Goal: Information Seeking & Learning: Learn about a topic

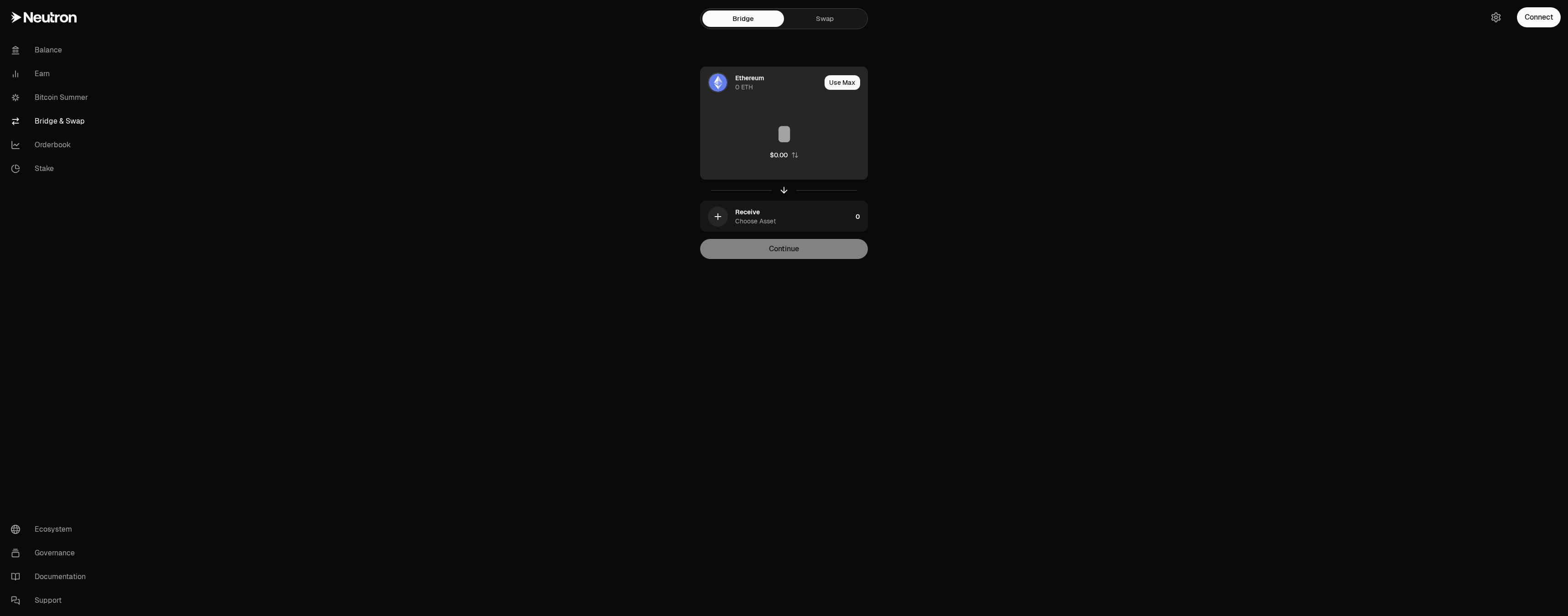
click at [750, 87] on div "0 ETH" at bounding box center [744, 87] width 18 height 9
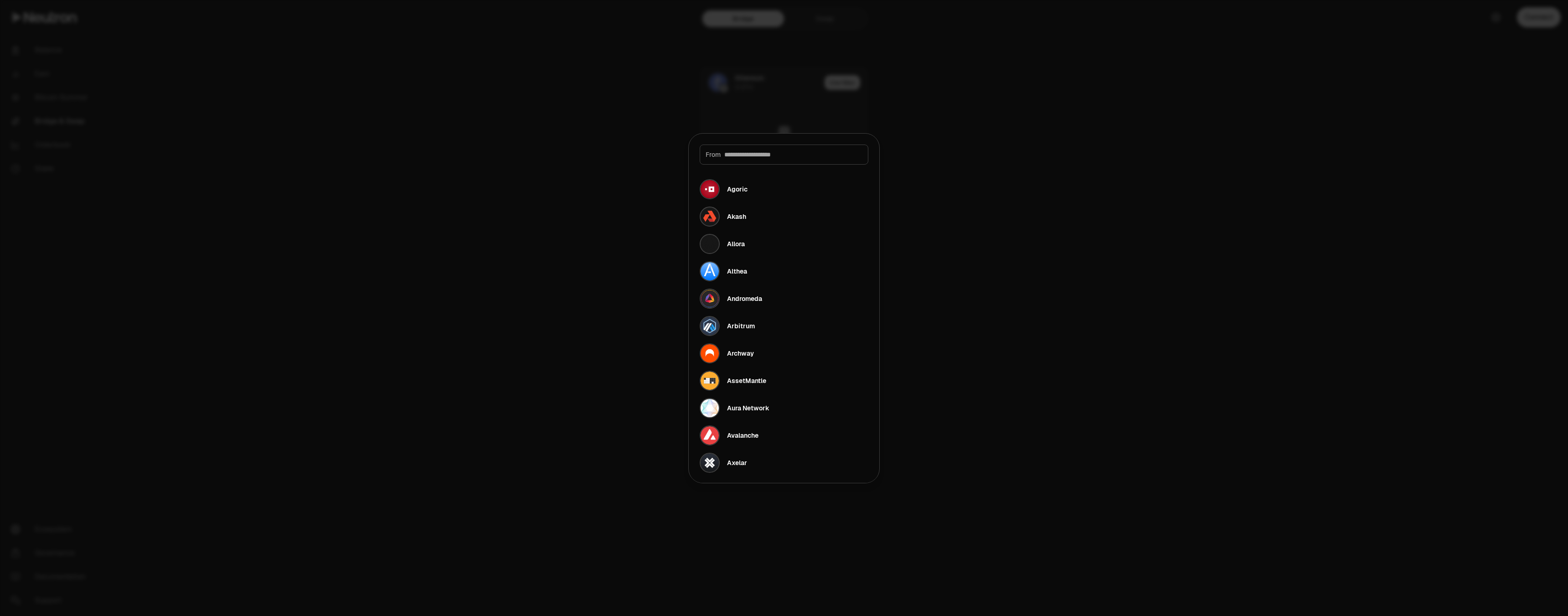
click at [755, 90] on div at bounding box center [784, 308] width 1568 height 616
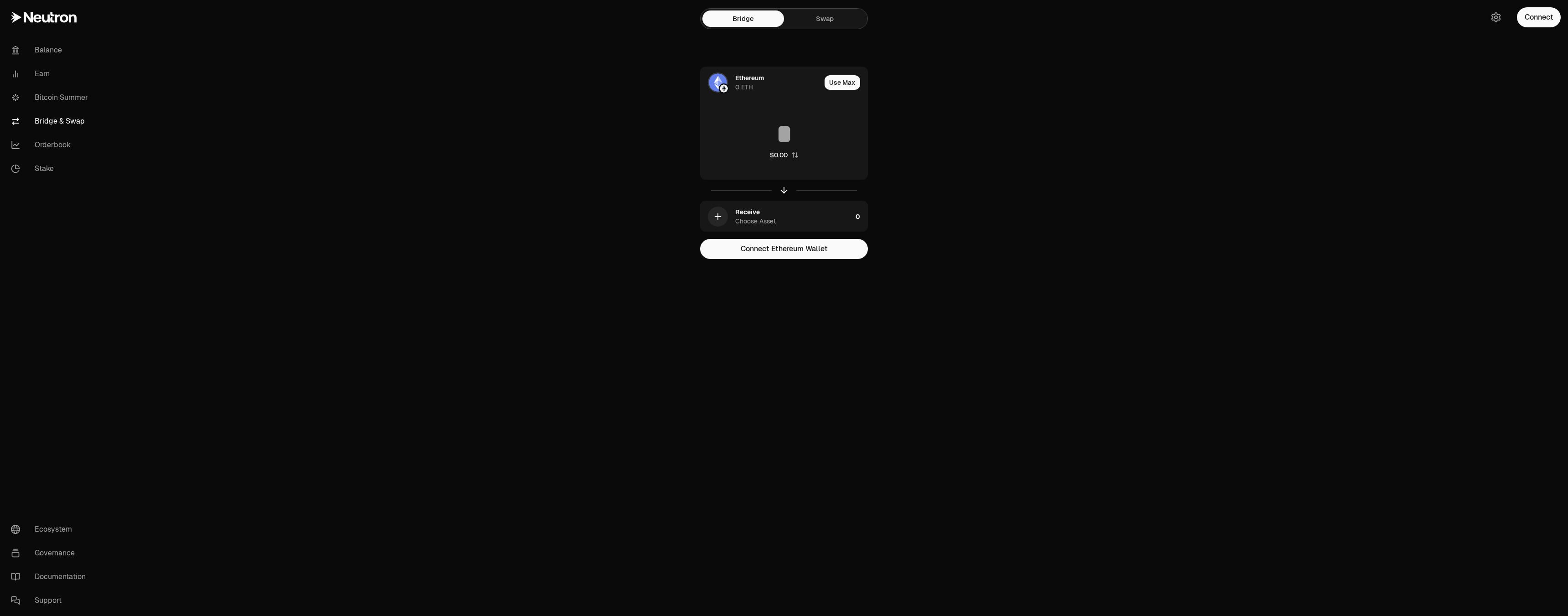
click at [805, 27] on div "Bridge Swap" at bounding box center [784, 18] width 168 height 21
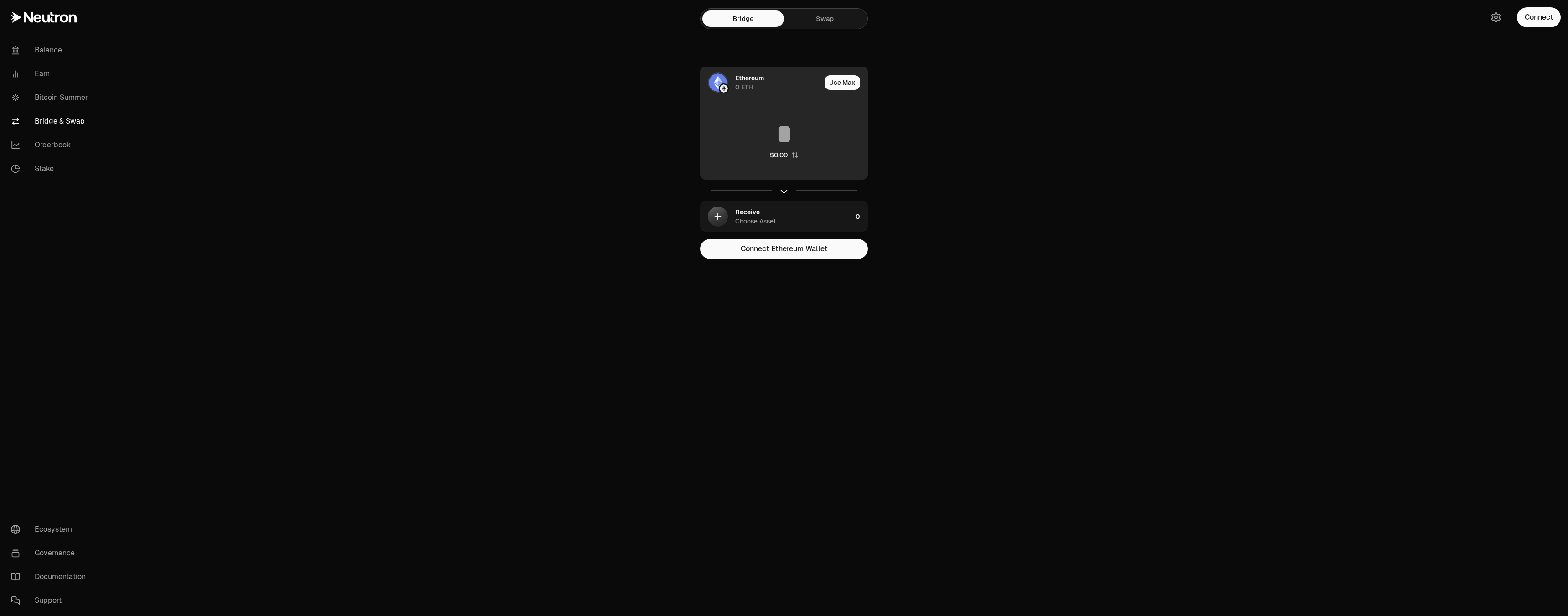
click at [751, 91] on div "0 ETH" at bounding box center [744, 87] width 18 height 9
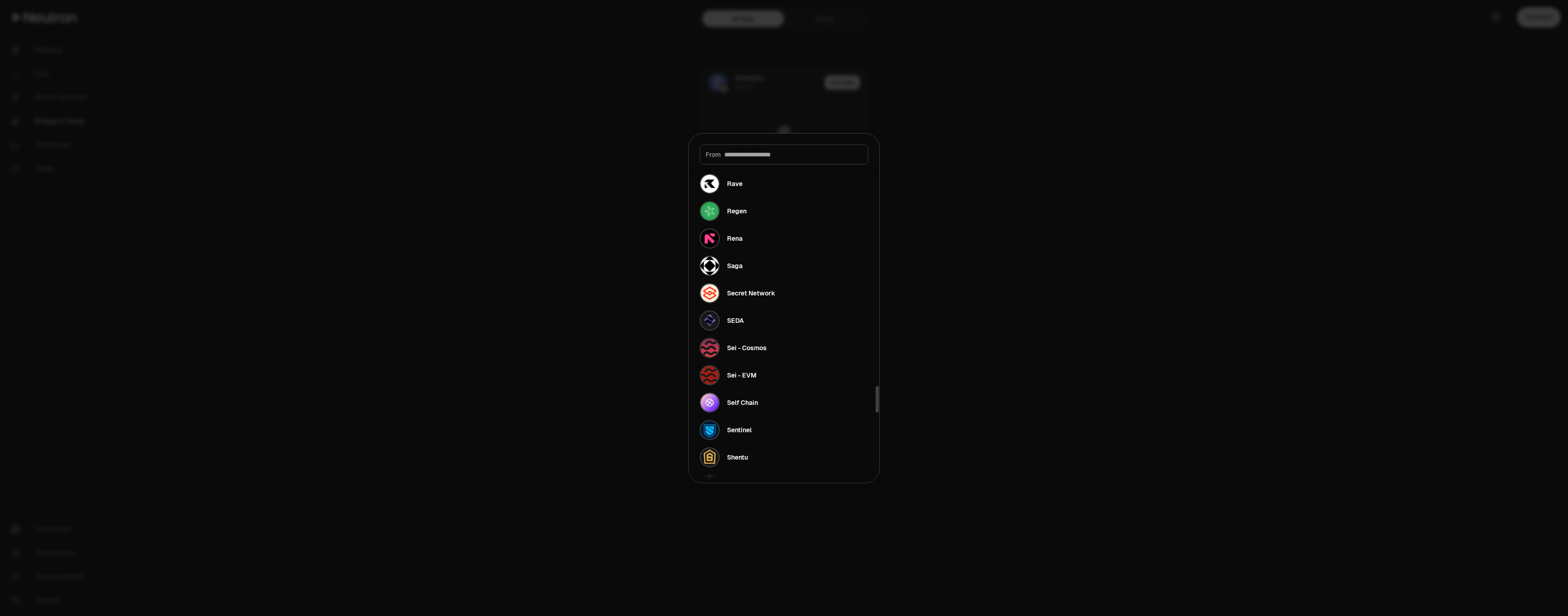
scroll to position [2659, 0]
click at [627, 379] on div at bounding box center [784, 308] width 1568 height 616
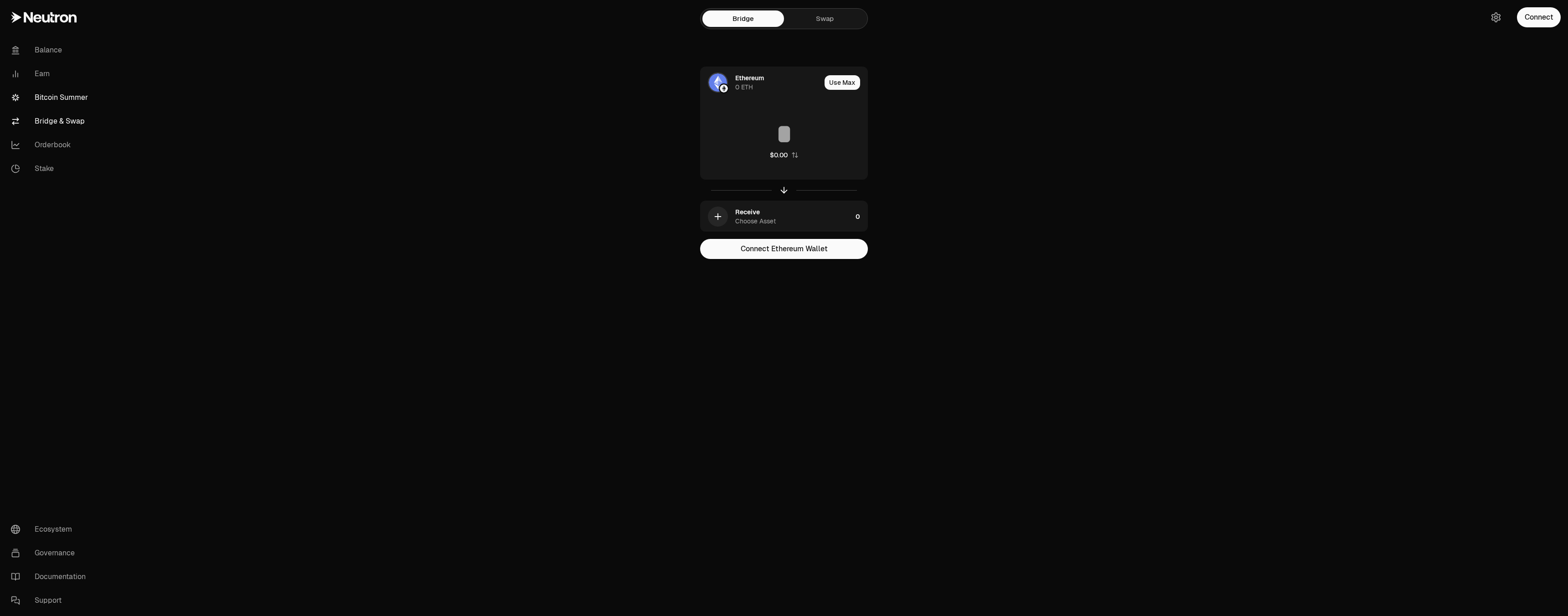
click at [81, 98] on link "Bitcoin Summer" at bounding box center [50, 97] width 94 height 24
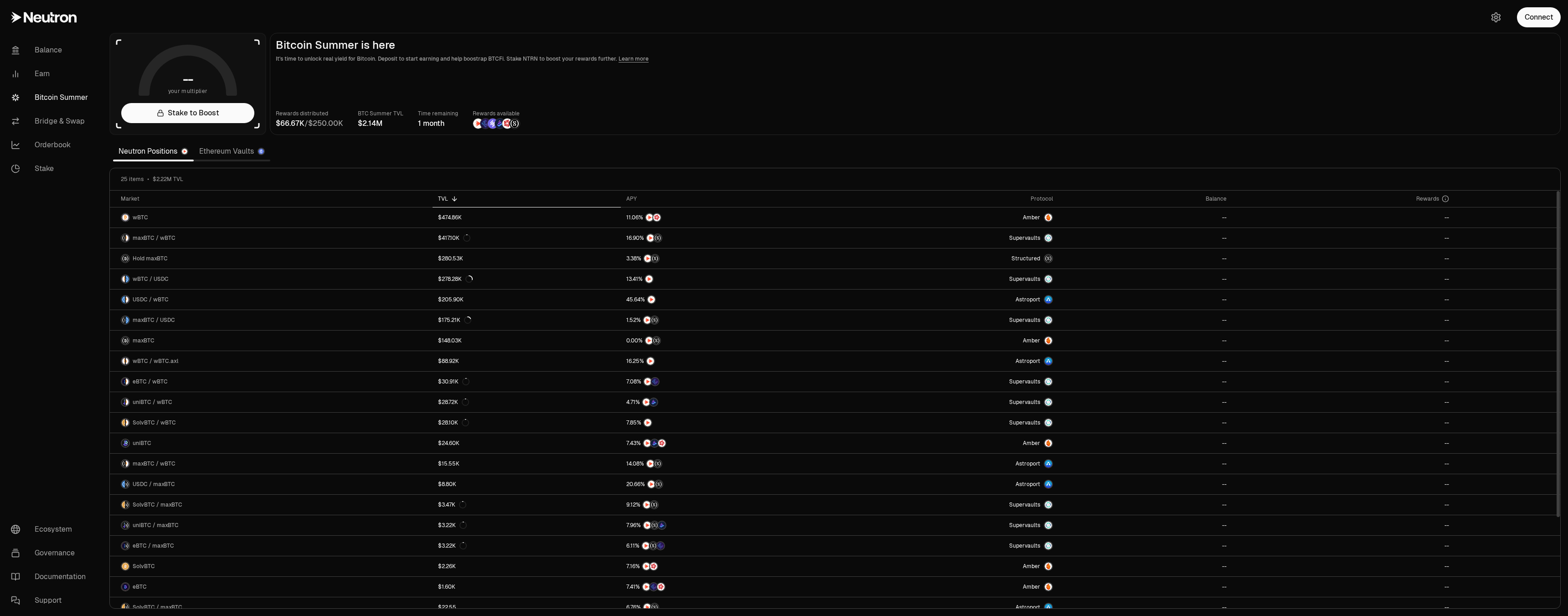
click at [518, 193] on th "TVL" at bounding box center [527, 198] width 189 height 17
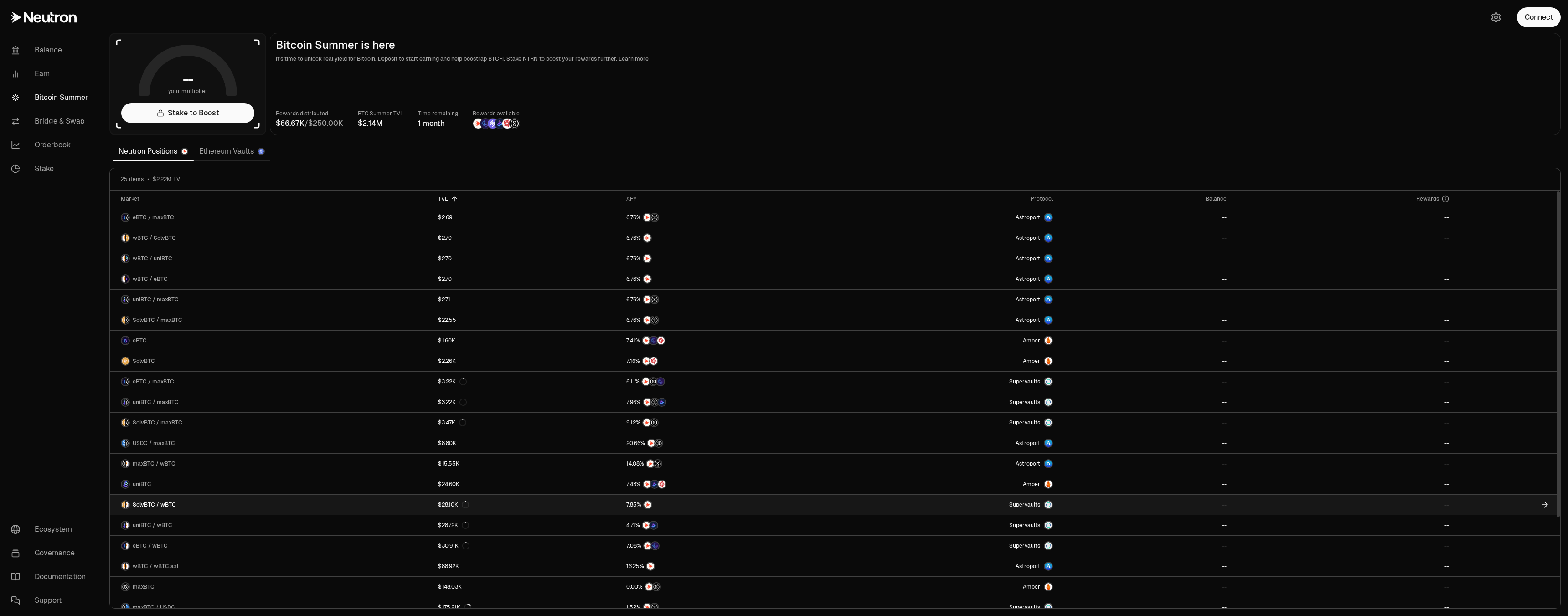
click at [1025, 502] on span "Supervaults" at bounding box center [1024, 505] width 31 height 7
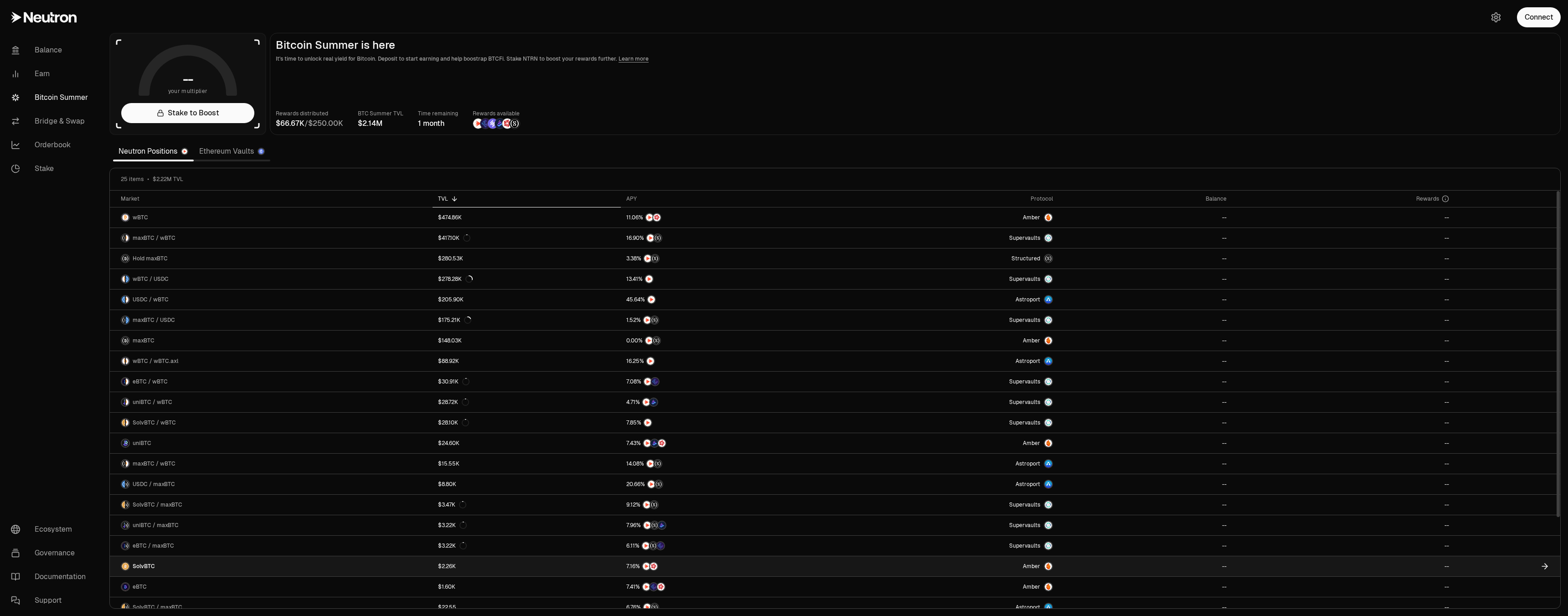
click at [1004, 563] on link "Amber" at bounding box center [945, 566] width 226 height 20
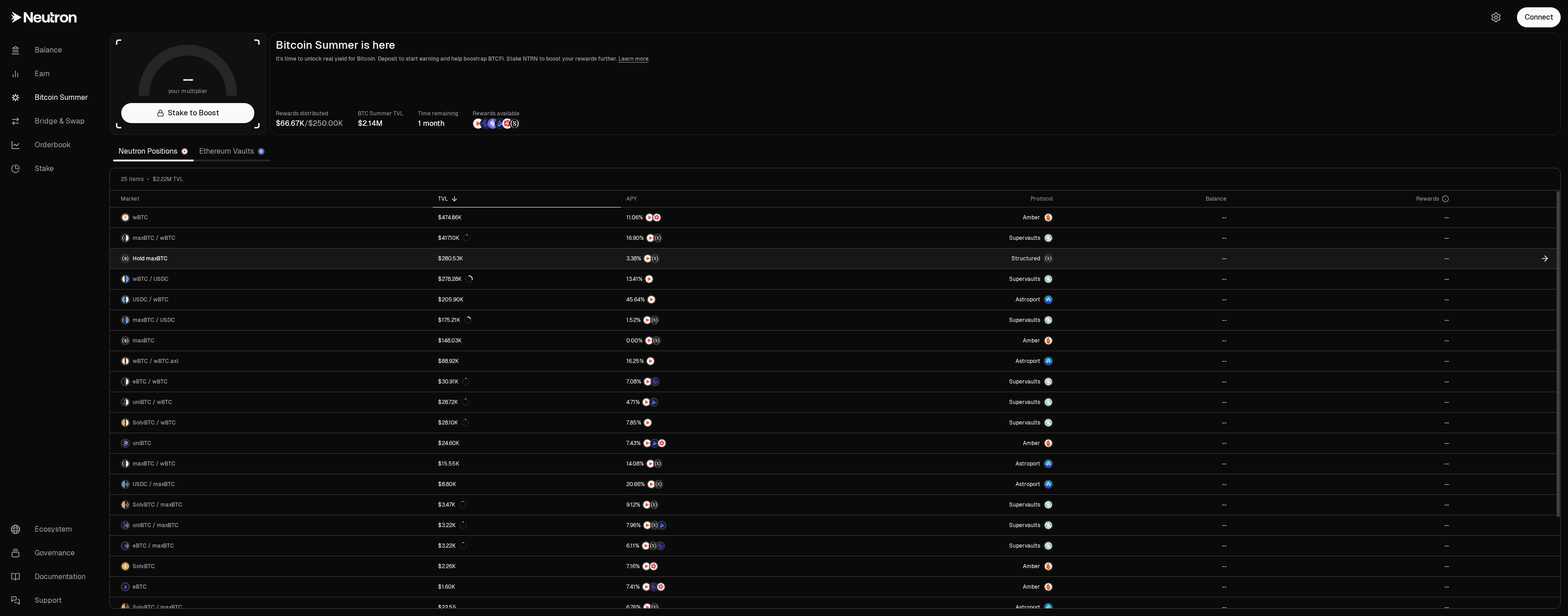
click at [1034, 264] on link "Structured" at bounding box center [945, 259] width 226 height 20
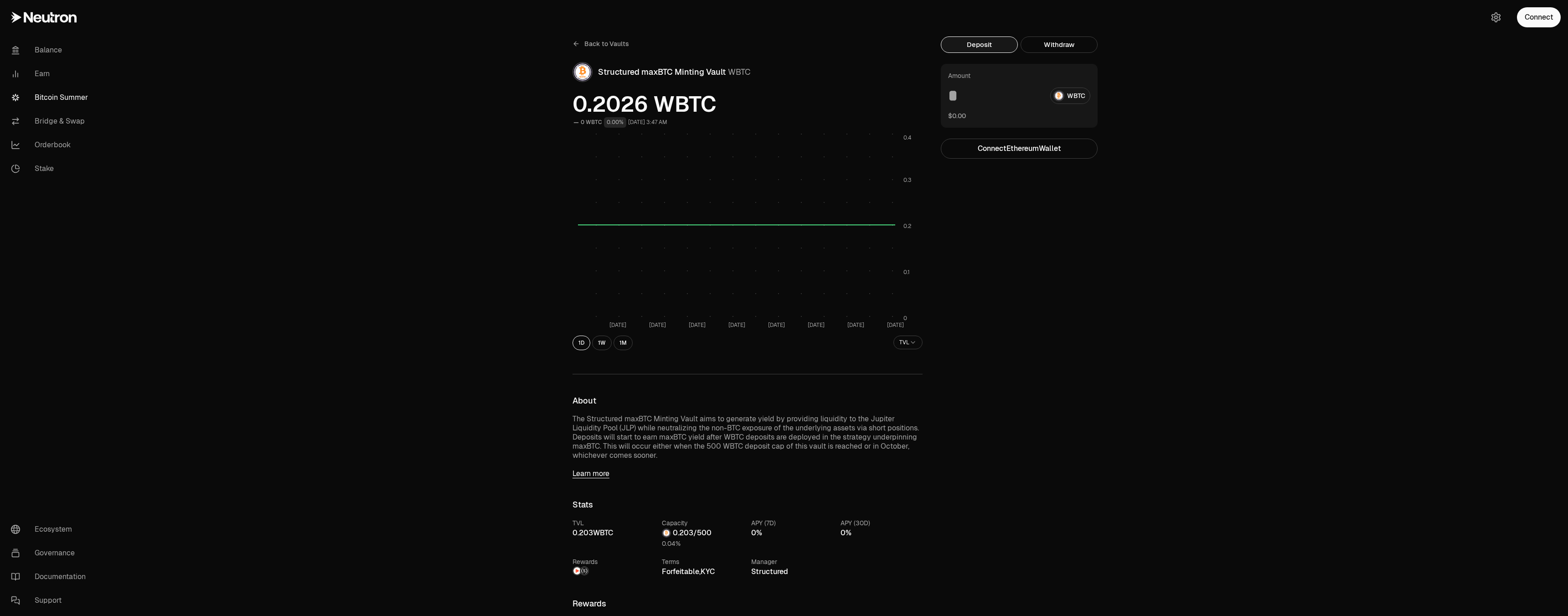
click at [80, 101] on link "Bitcoin Summer" at bounding box center [50, 97] width 94 height 24
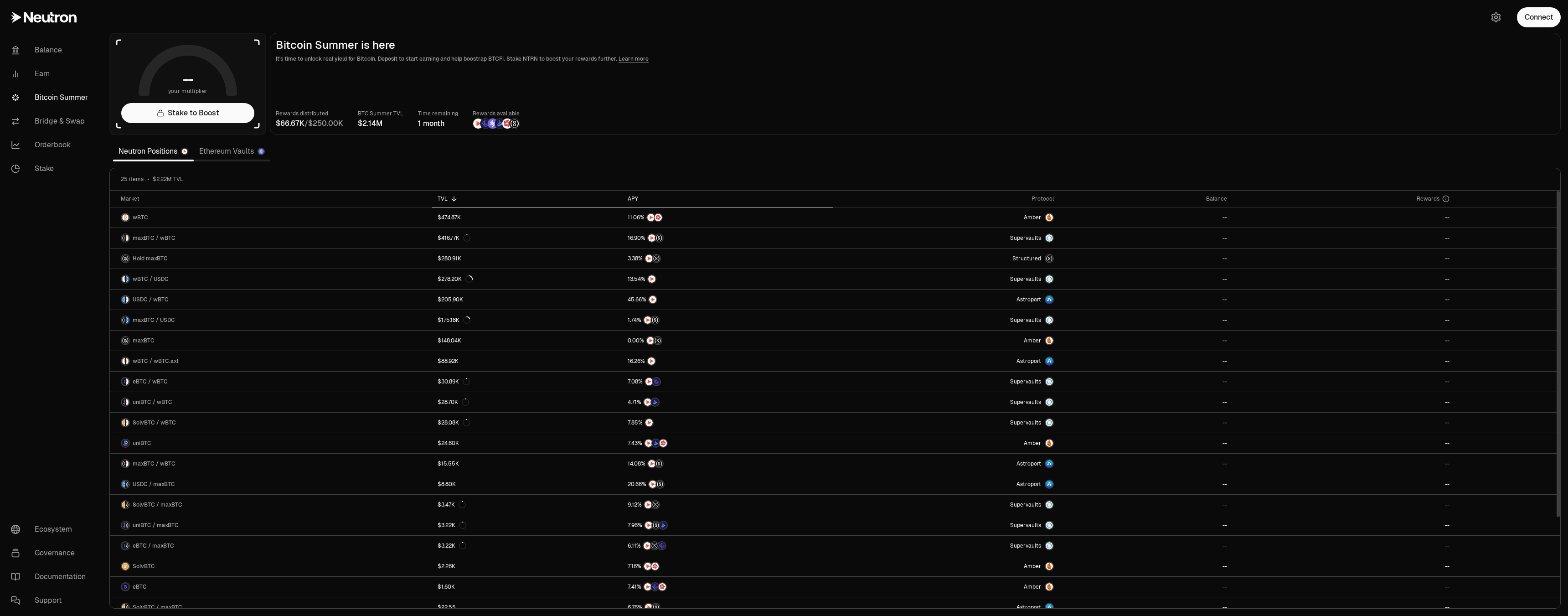
click at [635, 197] on div "APY" at bounding box center [727, 199] width 200 height 7
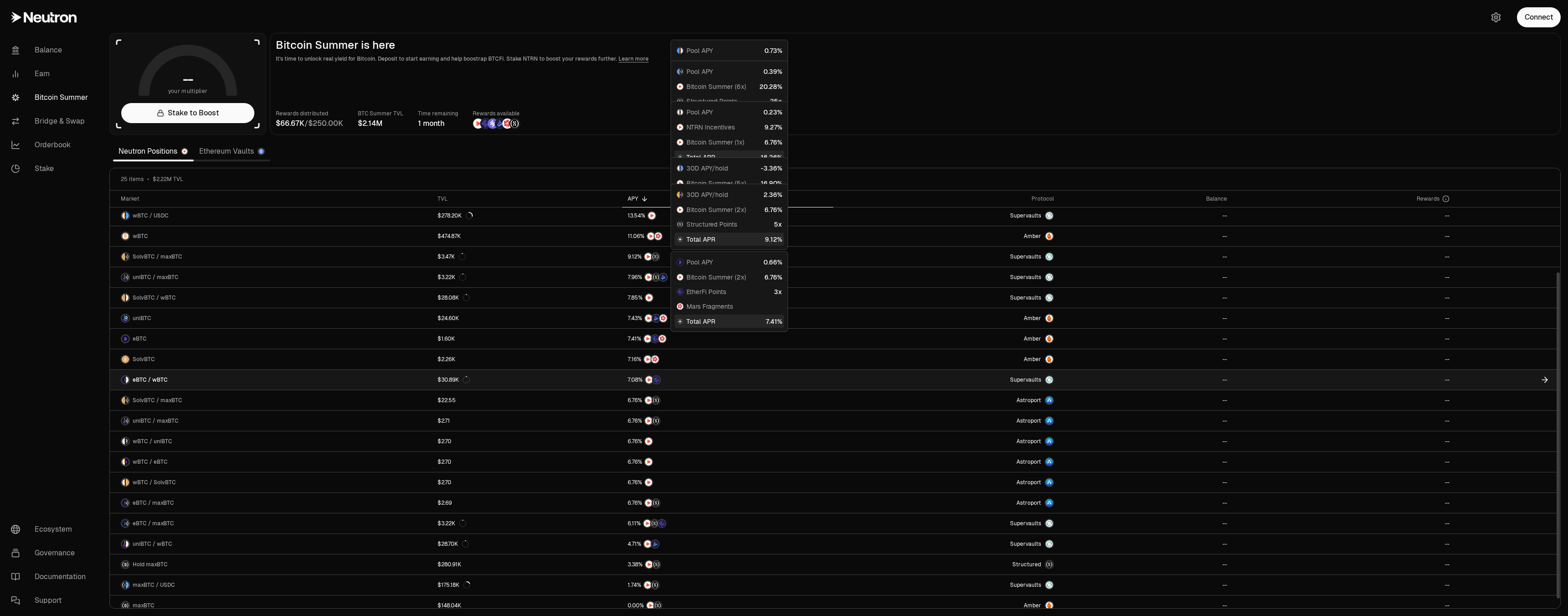
scroll to position [112, 0]
